Goal: Information Seeking & Learning: Learn about a topic

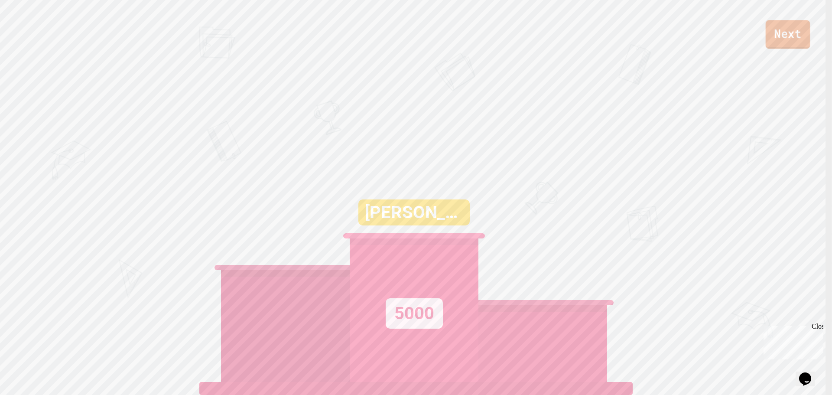
click at [773, 31] on link "Next" at bounding box center [788, 34] width 45 height 29
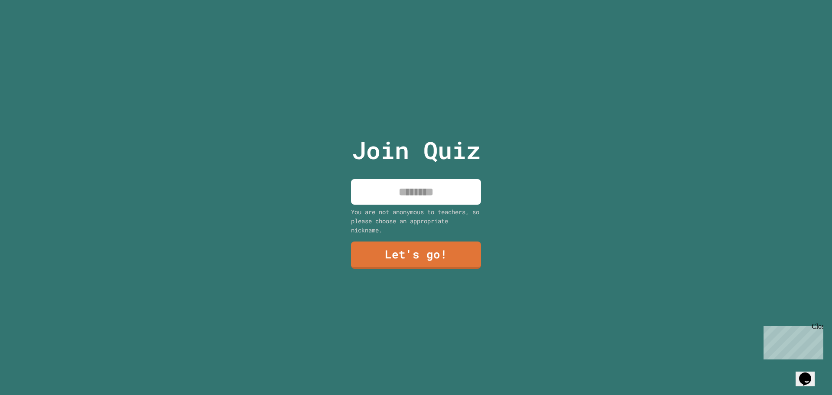
click at [436, 185] on input at bounding box center [416, 192] width 130 height 26
type input "****"
drag, startPoint x: 457, startPoint y: 228, endPoint x: 448, endPoint y: 236, distance: 12.0
click at [452, 231] on div "Join Quiz **** You are not anonymous to teachers, so please choose an appropria…" at bounding box center [416, 197] width 146 height 395
drag, startPoint x: 448, startPoint y: 236, endPoint x: 449, endPoint y: 247, distance: 10.8
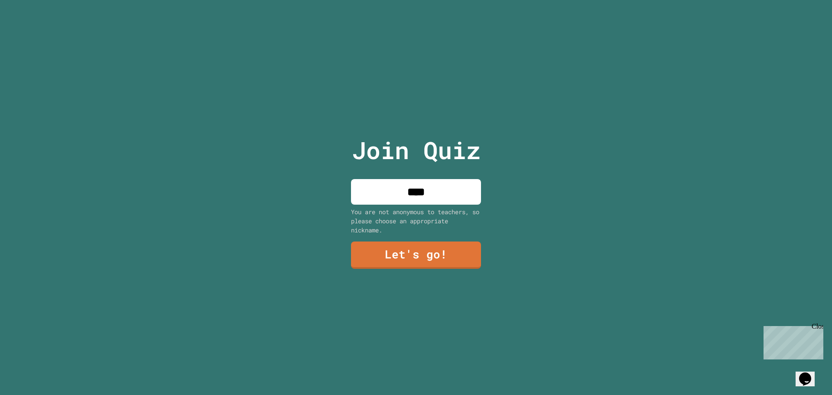
click at [448, 237] on div "Join Quiz **** You are not anonymous to teachers, so please choose an appropria…" at bounding box center [416, 197] width 146 height 395
click at [449, 247] on link "Let's go!" at bounding box center [416, 254] width 120 height 29
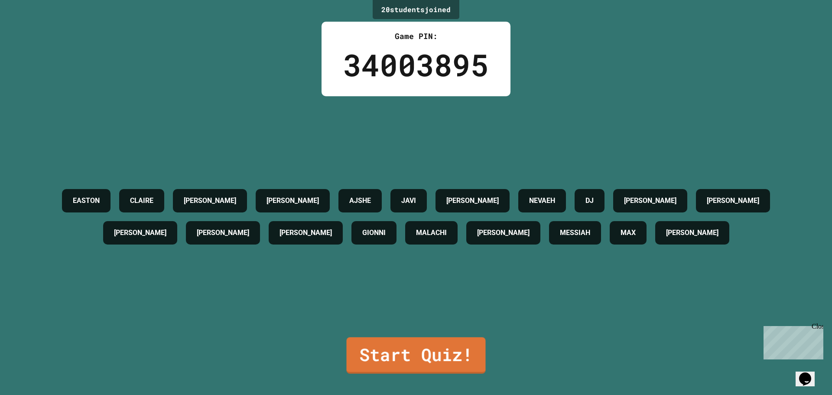
click at [374, 323] on div "[PERSON_NAME] [PERSON_NAME] [PERSON_NAME] [PERSON_NAME] DJ [PERSON_NAME] B [PER…" at bounding box center [416, 216] width 789 height 241
click at [371, 353] on link "Start Quiz!" at bounding box center [416, 353] width 140 height 37
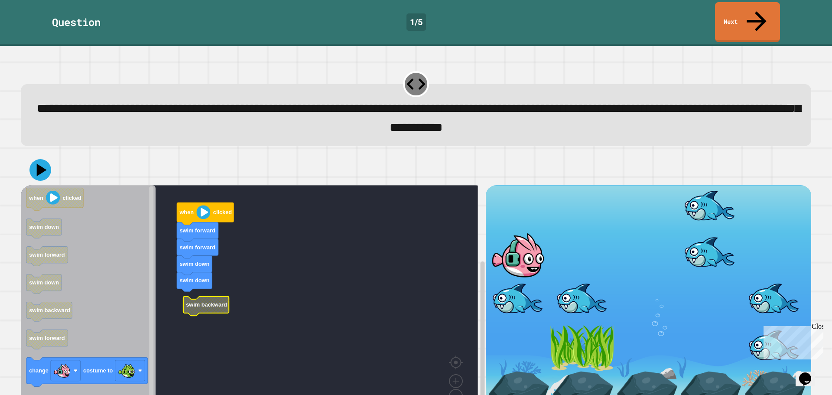
click at [188, 285] on g "when clicked swim forward swim forward swim down swim down swim backward" at bounding box center [256, 301] width 470 height 233
click at [107, 354] on icon "when clicked swim down swim forward swim down swim backward swim forward change…" at bounding box center [88, 301] width 135 height 233
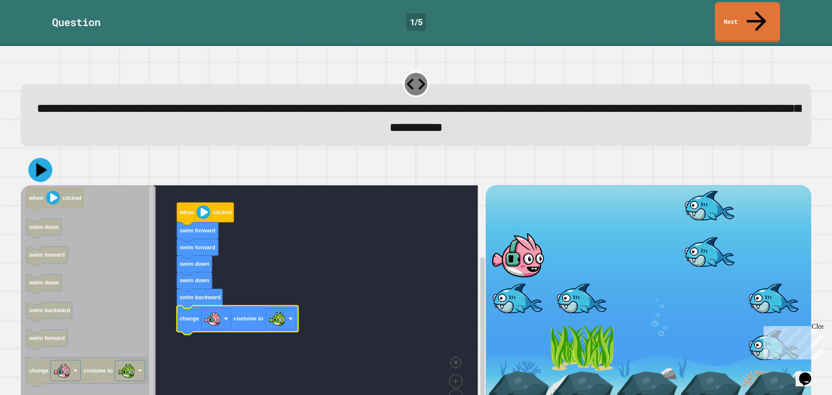
click at [39, 163] on icon at bounding box center [41, 170] width 11 height 14
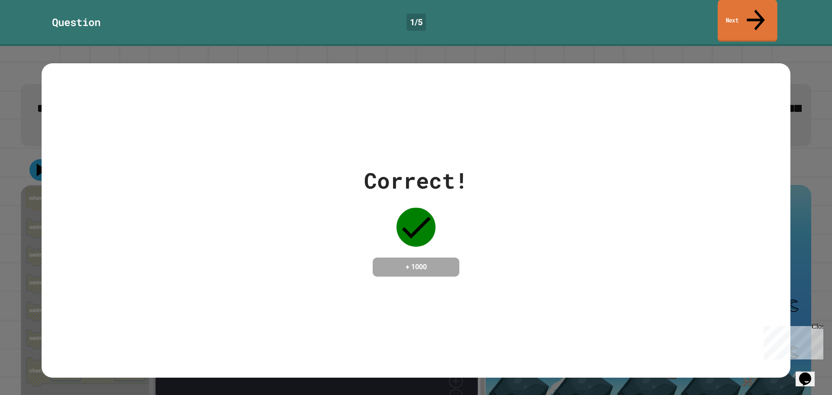
click at [745, 10] on link "Next" at bounding box center [748, 21] width 60 height 42
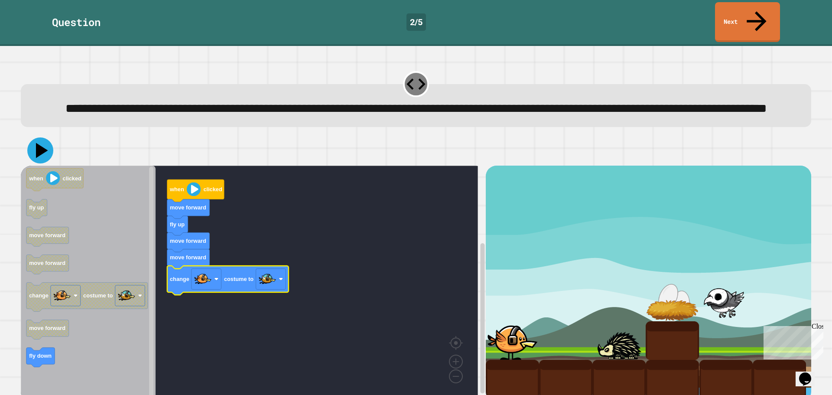
click at [36, 147] on icon at bounding box center [40, 150] width 26 height 26
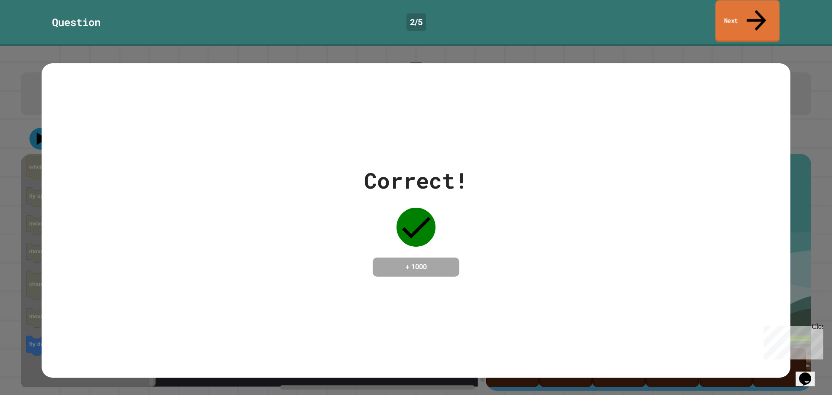
click at [762, 17] on link "Next" at bounding box center [747, 21] width 64 height 42
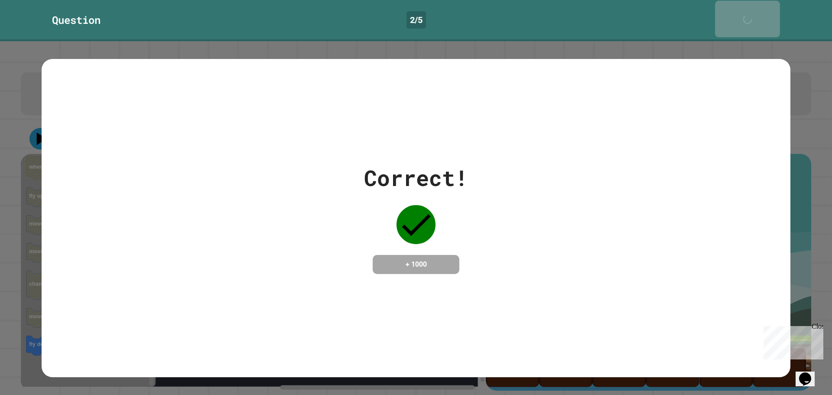
scroll to position [21, 0]
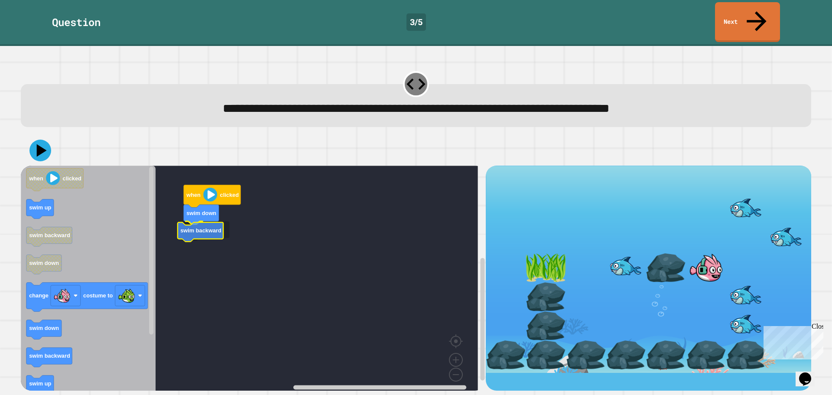
click at [201, 222] on icon "Blockly Workspace" at bounding box center [201, 232] width 46 height 20
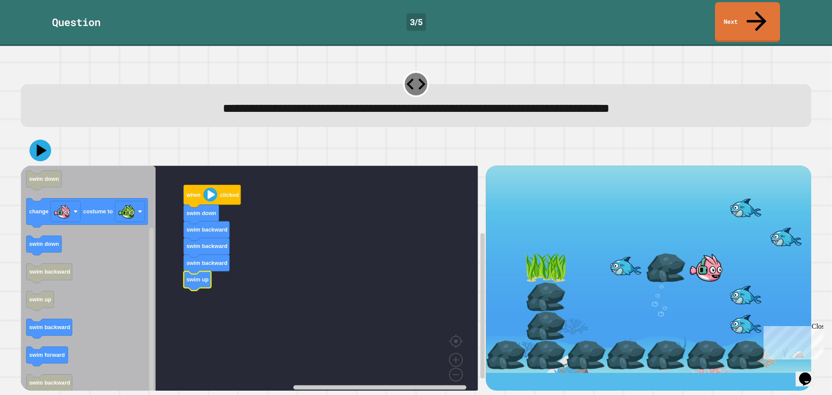
click at [213, 260] on rect "Blockly Workspace" at bounding box center [249, 281] width 457 height 231
click at [46, 176] on text "swim down" at bounding box center [44, 179] width 30 height 7
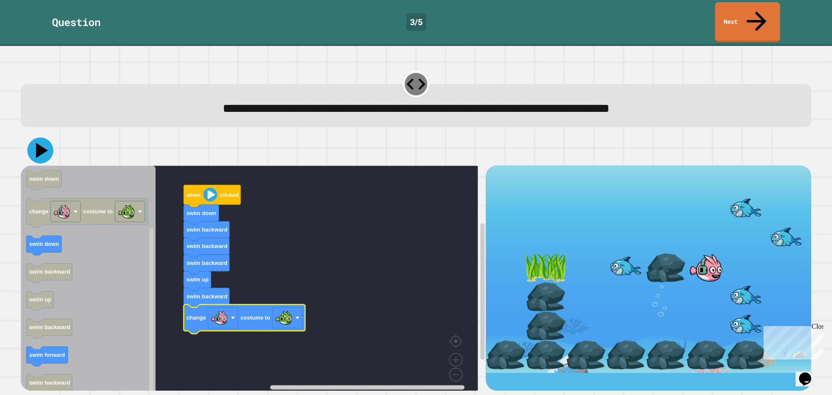
click at [39, 143] on icon at bounding box center [42, 150] width 12 height 15
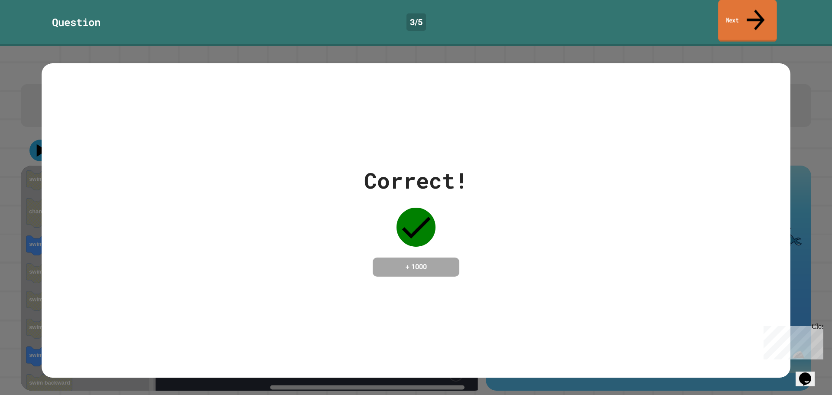
click at [738, 7] on link "Next" at bounding box center [747, 21] width 59 height 42
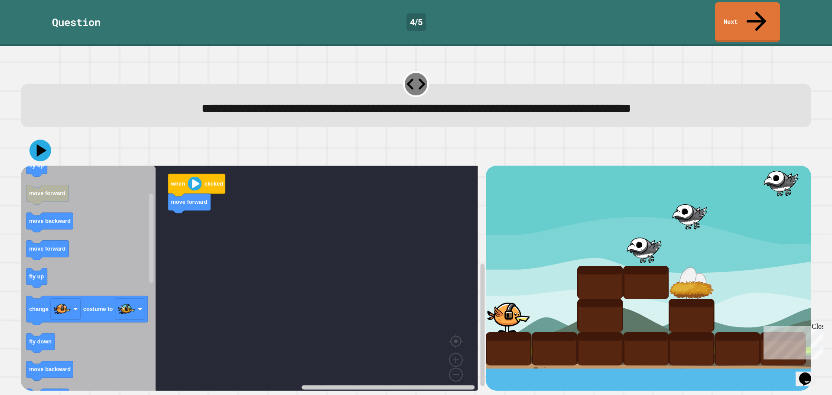
click at [132, 244] on icon "when clicked fly down fly up move forward move backward move forward fly up cha…" at bounding box center [88, 281] width 135 height 231
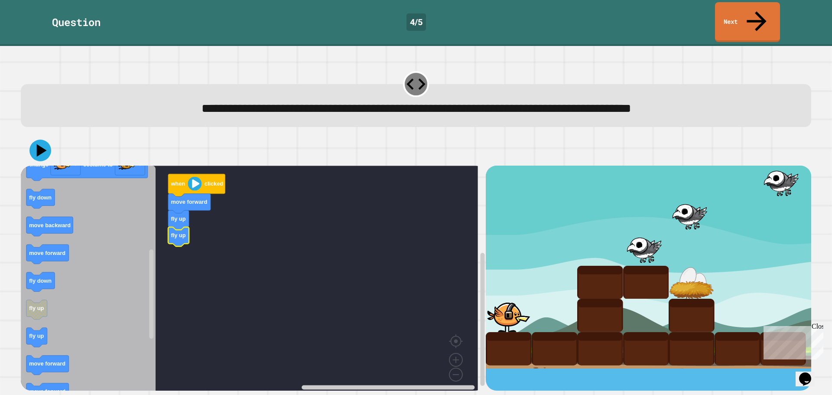
click at [188, 215] on g "when clicked move forward fly up fly up" at bounding box center [256, 281] width 470 height 231
click at [185, 227] on g "fly up" at bounding box center [178, 237] width 21 height 20
click at [38, 355] on rect "Blockly Workspace" at bounding box center [47, 365] width 42 height 20
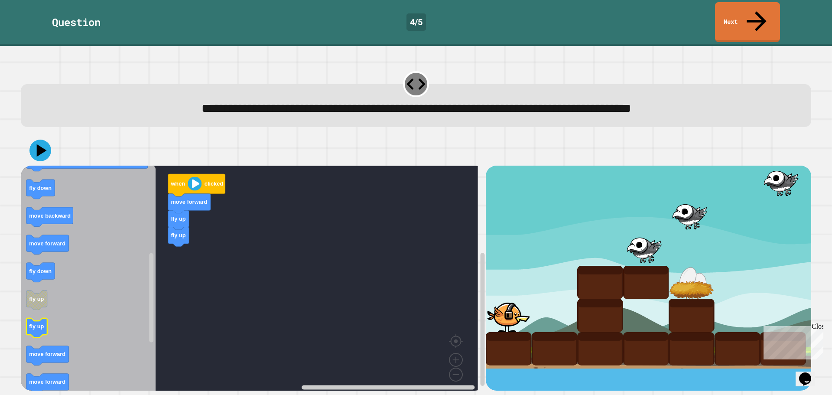
click at [44, 312] on icon "Blockly Workspace" at bounding box center [88, 281] width 135 height 231
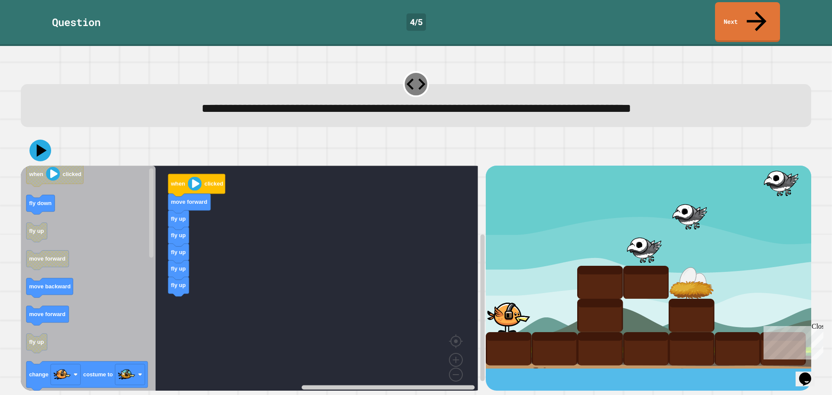
click at [192, 299] on div "when clicked move forward fly up fly up fly up fly up fly up when clicked fly d…" at bounding box center [253, 278] width 465 height 225
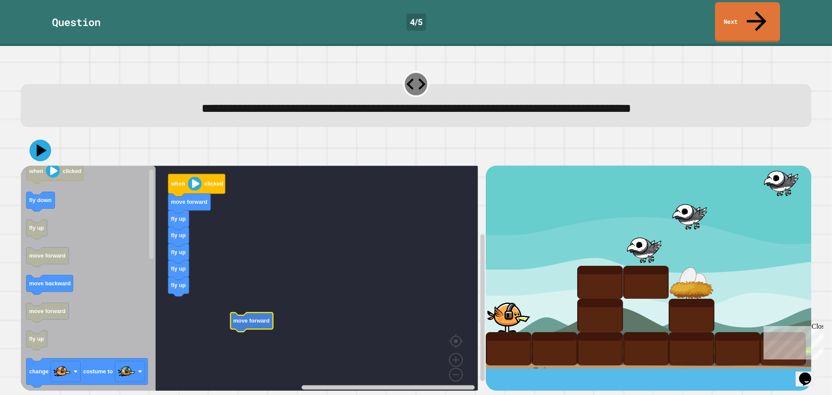
click at [237, 312] on icon "Blockly Workspace" at bounding box center [252, 322] width 42 height 20
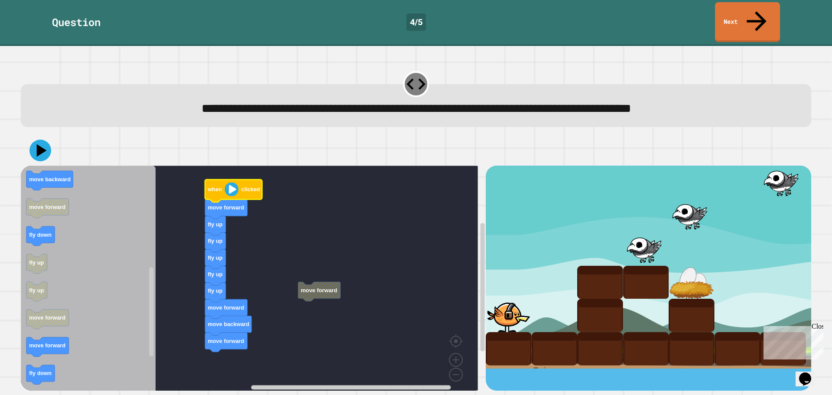
click at [325, 282] on rect "Blockly Workspace" at bounding box center [249, 281] width 457 height 231
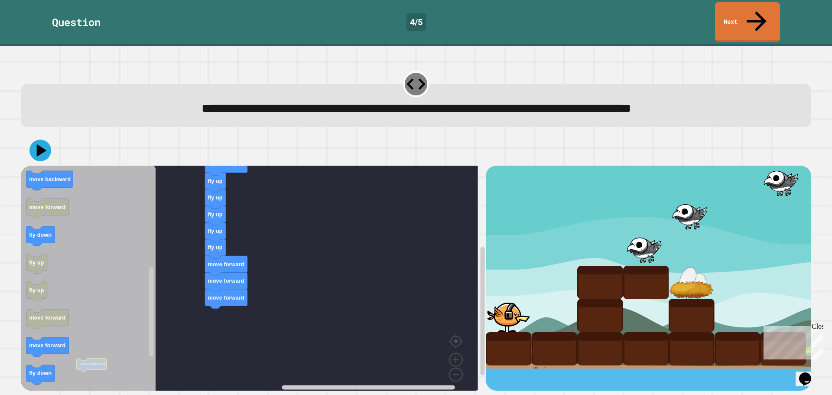
click at [127, 304] on icon "Blockly Workspace" at bounding box center [88, 281] width 135 height 231
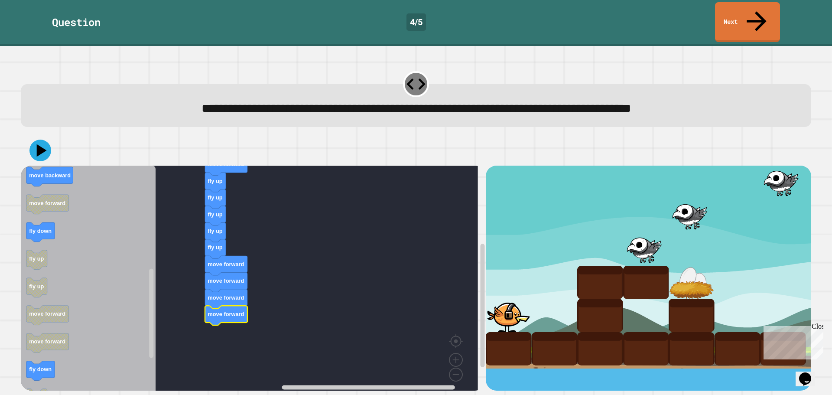
click at [37, 144] on icon at bounding box center [42, 150] width 10 height 13
click at [45, 141] on icon at bounding box center [40, 150] width 26 height 26
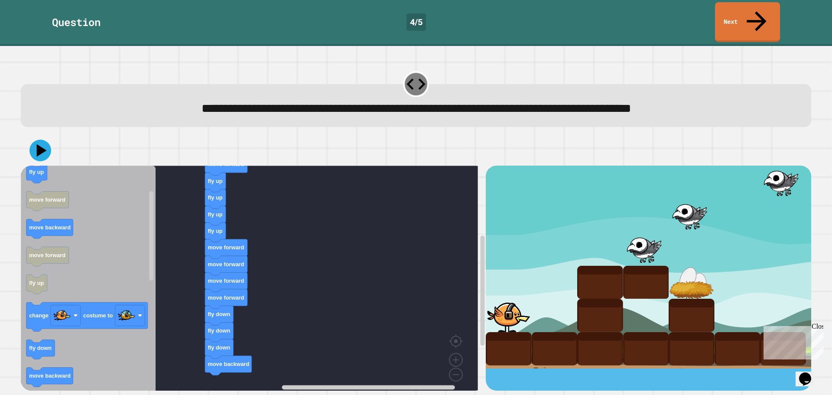
click at [249, 294] on div "when clicked move forward fly up fly up fly up fly up move forward move forward…" at bounding box center [253, 278] width 465 height 225
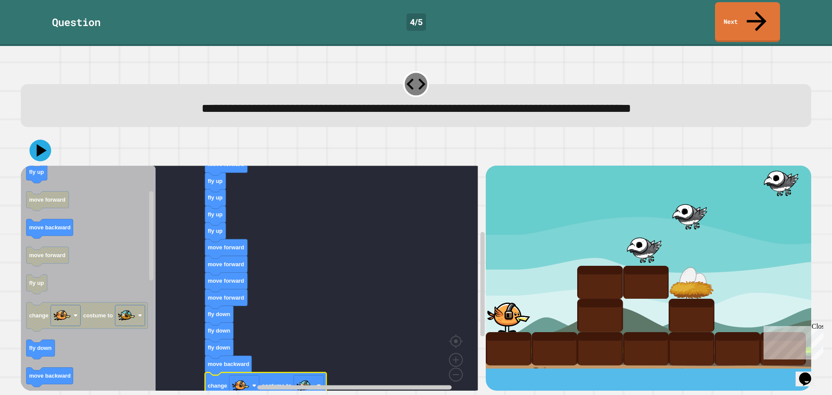
drag, startPoint x: 28, startPoint y: 127, endPoint x: 44, endPoint y: 133, distance: 16.9
click at [29, 135] on div at bounding box center [416, 150] width 790 height 30
click at [44, 143] on icon at bounding box center [42, 150] width 12 height 15
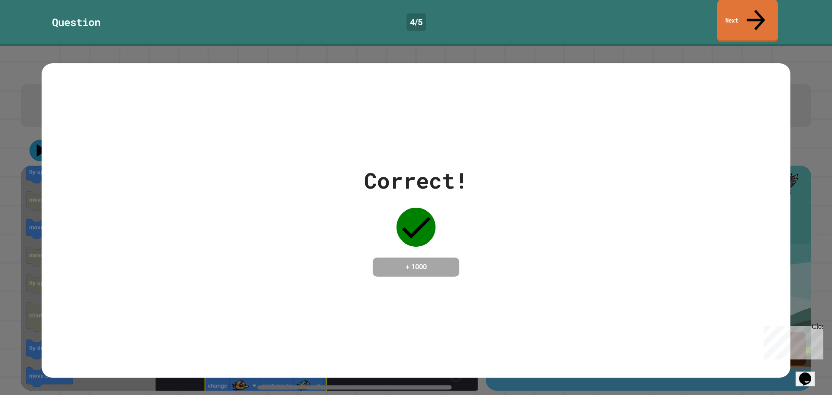
click at [745, 6] on link "Next" at bounding box center [747, 21] width 61 height 42
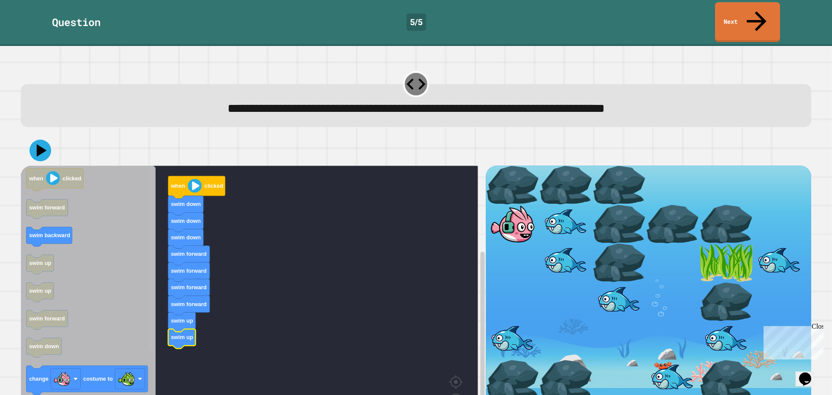
click at [161, 253] on div "when clicked swim down swim down swim down swim forward swim forward swim forwa…" at bounding box center [253, 304] width 465 height 276
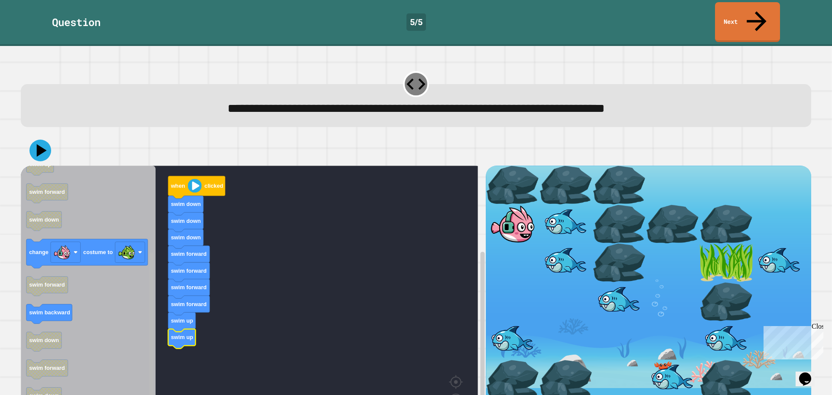
click at [144, 394] on html "**********" at bounding box center [416, 197] width 832 height 395
click at [49, 135] on div at bounding box center [416, 150] width 790 height 30
click at [47, 139] on icon at bounding box center [40, 151] width 24 height 24
click at [46, 138] on icon at bounding box center [40, 150] width 25 height 25
click at [41, 138] on icon at bounding box center [40, 150] width 25 height 25
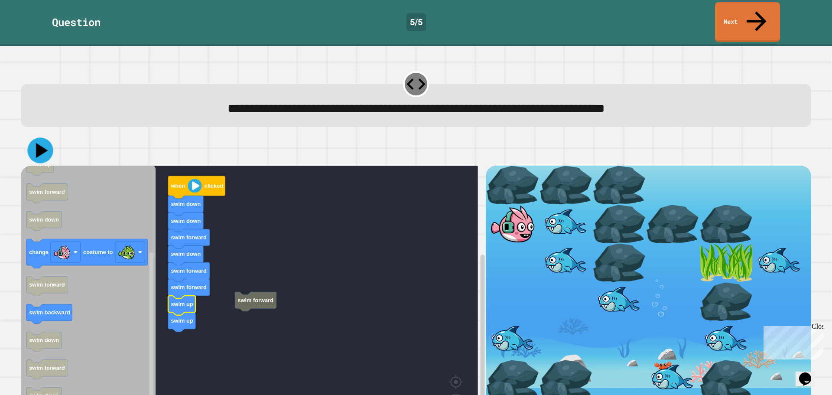
click at [50, 138] on icon at bounding box center [40, 151] width 26 height 26
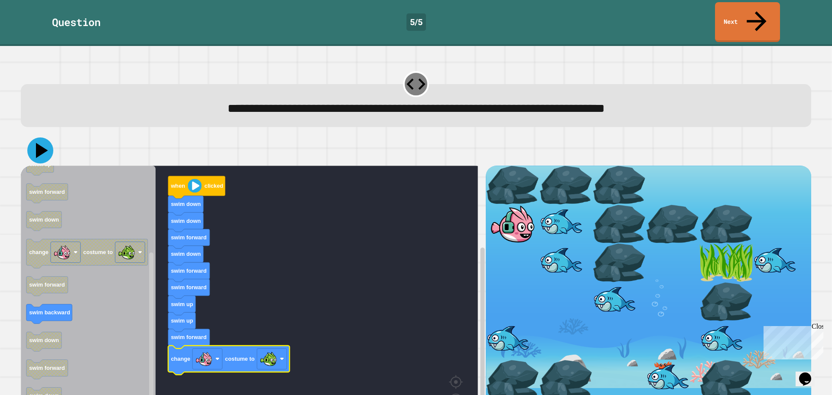
click at [42, 137] on icon at bounding box center [40, 150] width 26 height 26
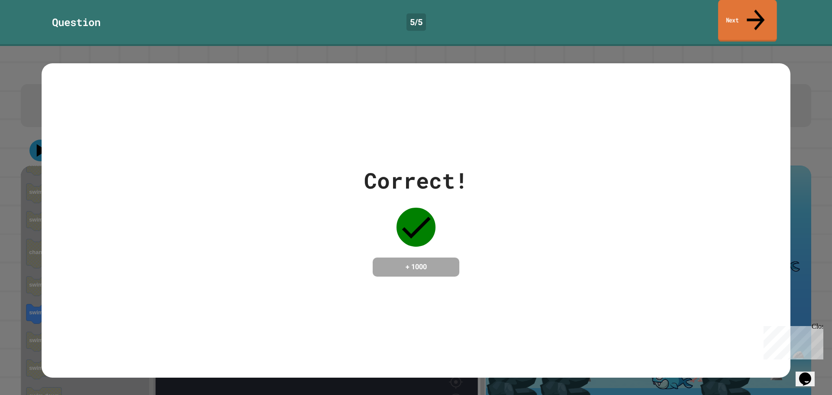
click at [750, 19] on link "Next" at bounding box center [747, 21] width 59 height 42
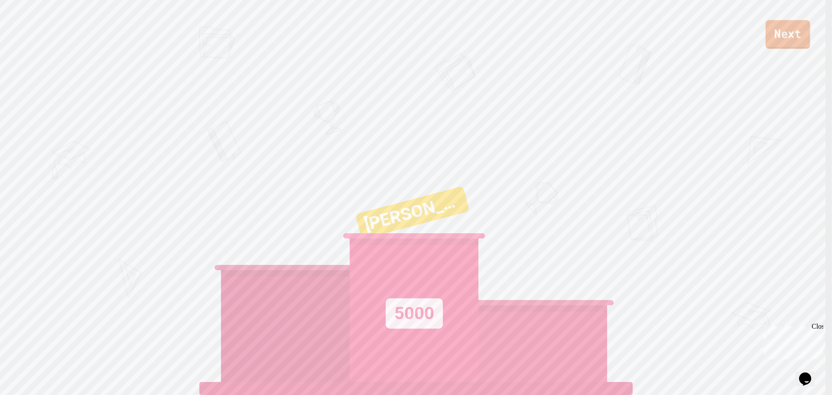
click at [768, 40] on link "Next" at bounding box center [788, 34] width 45 height 29
